Goal: Information Seeking & Learning: Learn about a topic

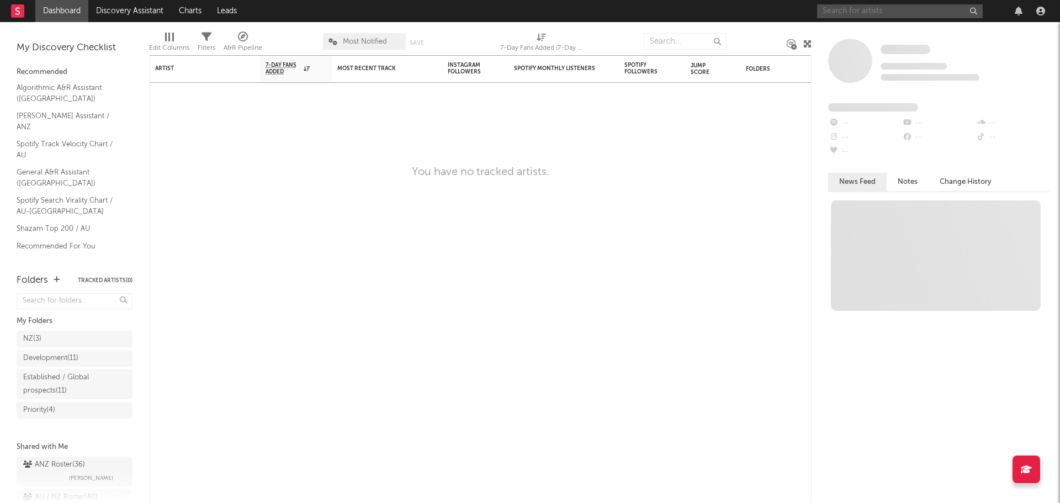
click at [886, 8] on input "text" at bounding box center [900, 11] width 166 height 14
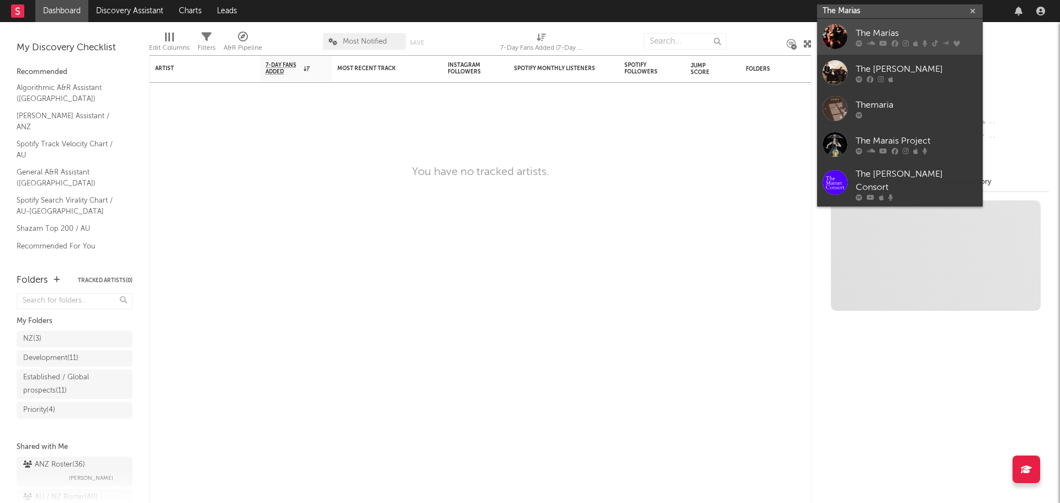
type input "The Marias"
click at [910, 35] on div "The Marías" at bounding box center [917, 33] width 122 height 13
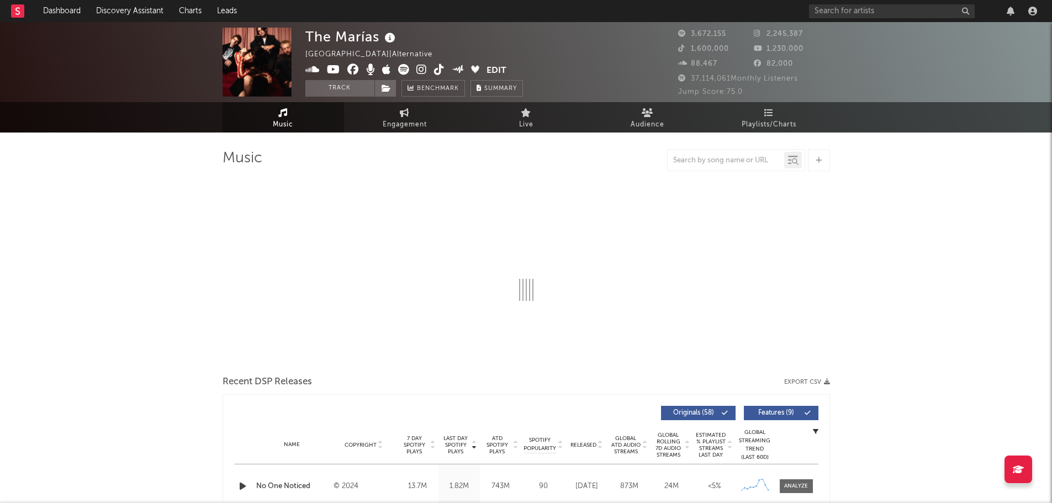
select select "6m"
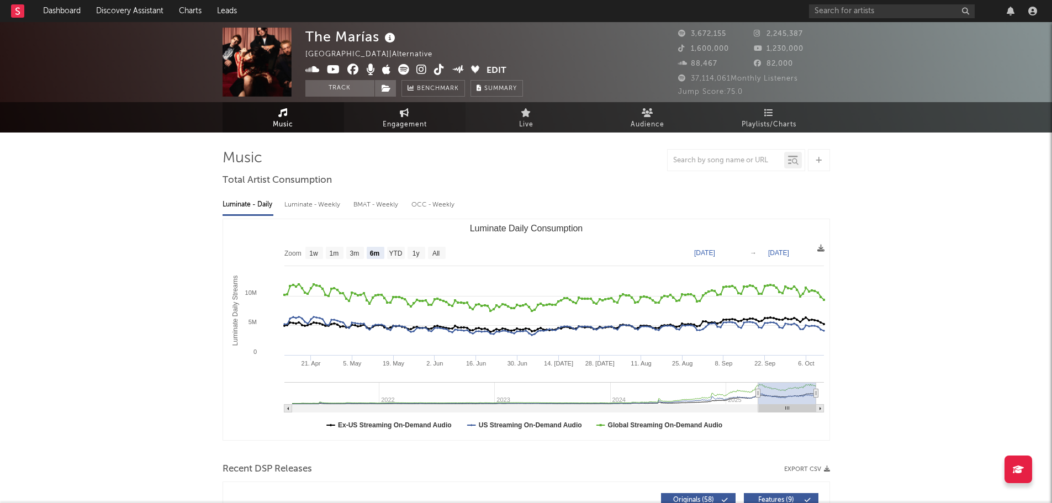
click at [406, 121] on span "Engagement" at bounding box center [405, 124] width 44 height 13
select select "1w"
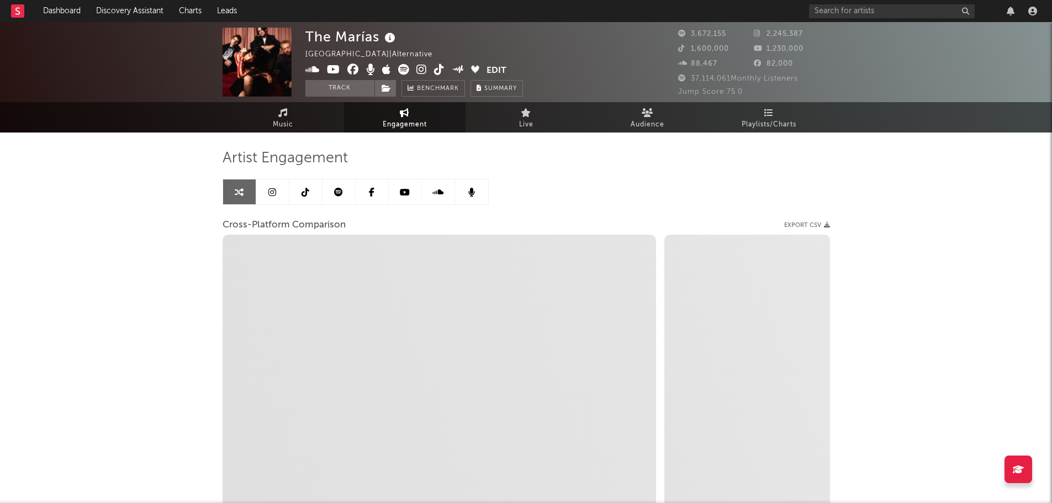
select select "1m"
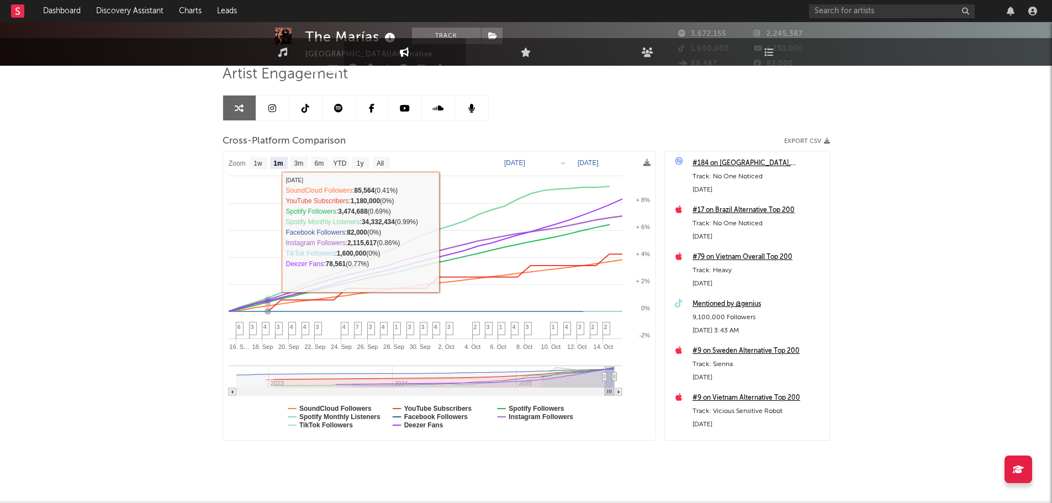
scroll to position [99, 0]
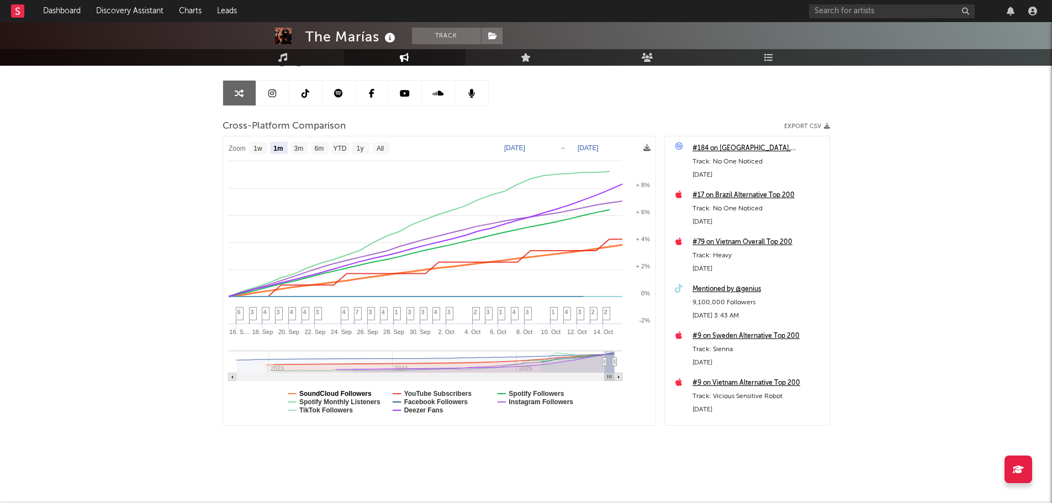
click at [320, 392] on text "SoundCloud Followers" at bounding box center [335, 394] width 72 height 8
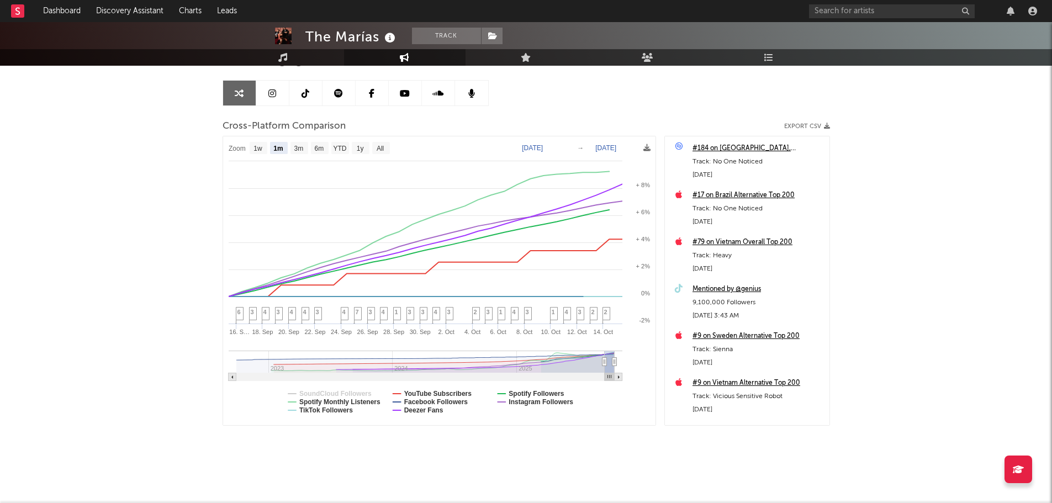
select select "1m"
click at [409, 412] on text "Deezer Fans" at bounding box center [423, 410] width 39 height 8
select select "1m"
click at [412, 401] on text "Facebook Followers" at bounding box center [436, 402] width 64 height 8
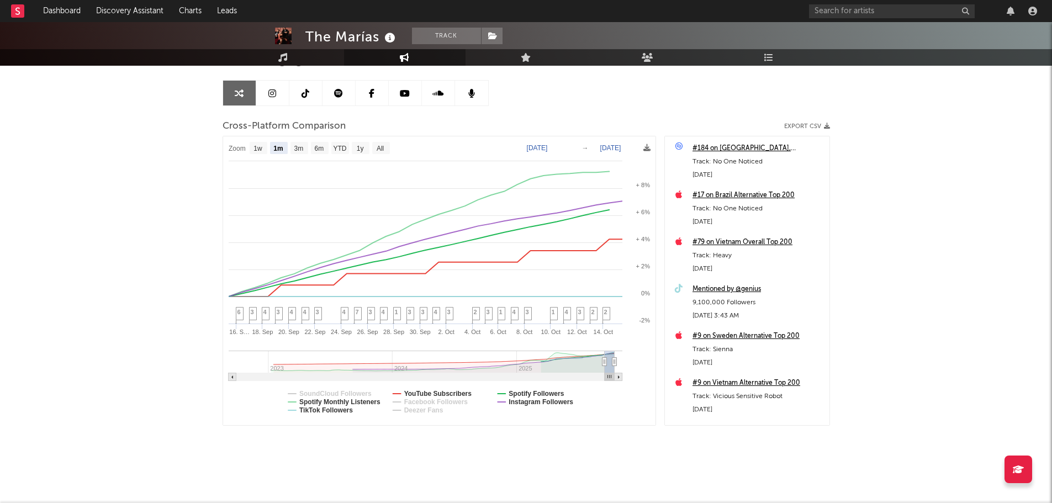
select select "1m"
